Goal: Transaction & Acquisition: Purchase product/service

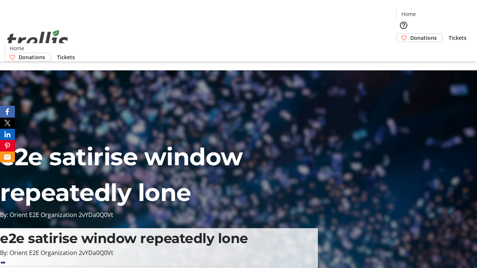
click at [410, 34] on span "Donations" at bounding box center [423, 38] width 26 height 8
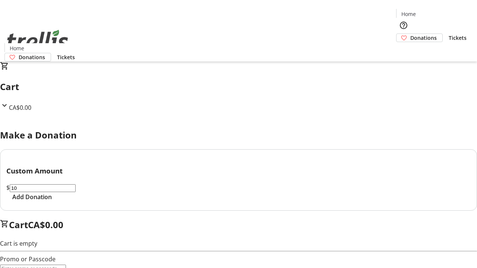
click at [52, 201] on span "Add Donation" at bounding box center [31, 196] width 39 height 9
select select "CA"
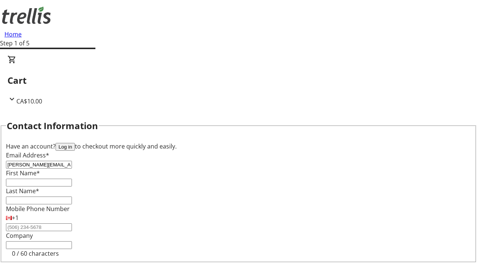
type input "[PERSON_NAME][EMAIL_ADDRESS][DOMAIN_NAME]"
type input "[PERSON_NAME]"
type input "[STREET_ADDRESS][PERSON_NAME]"
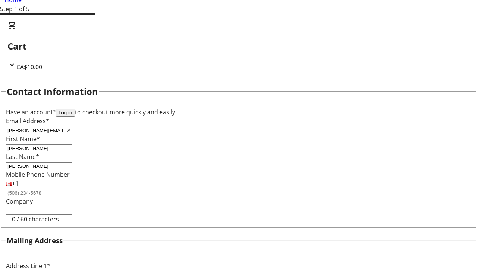
type input "Kelowna"
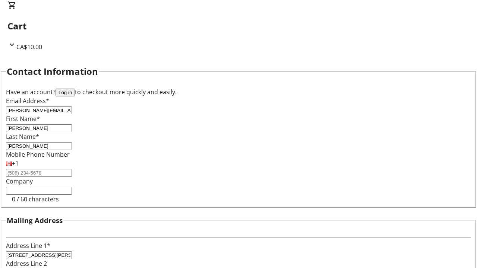
select select "BC"
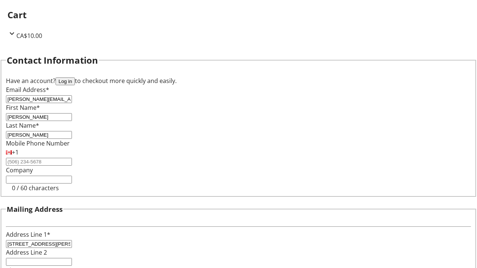
type input "Kelowna"
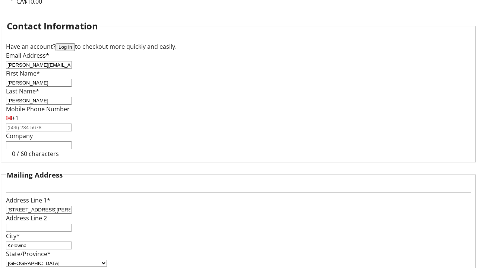
type input "V1Y 0C2"
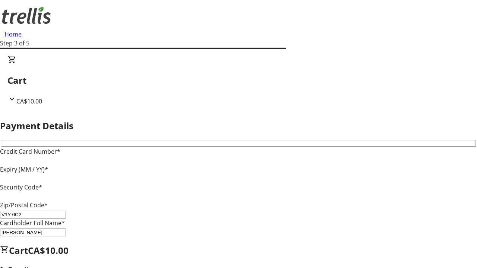
type input "V1Y 0C2"
